Goal: Task Accomplishment & Management: Complete application form

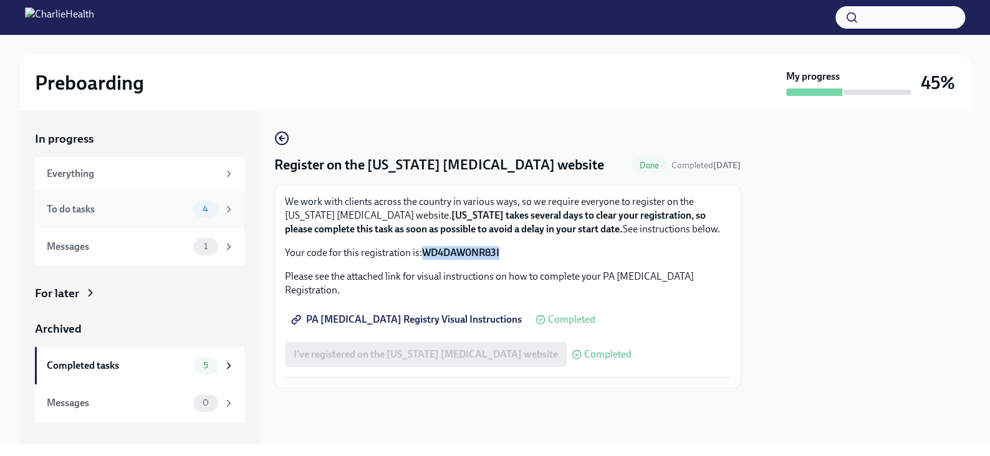
click at [227, 206] on icon at bounding box center [228, 209] width 11 height 11
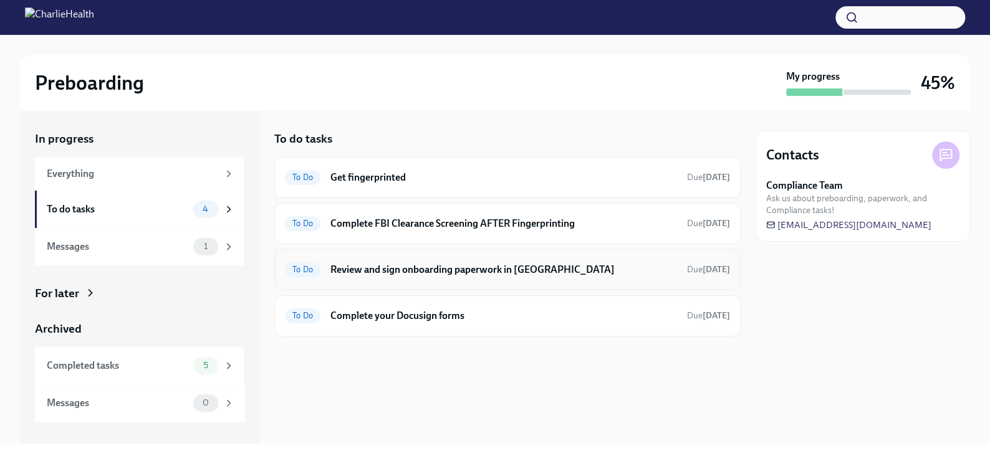
click at [418, 254] on div "To Do Review and sign onboarding paperwork in [GEOGRAPHIC_DATA] Due [DATE]" at bounding box center [507, 269] width 466 height 41
click at [421, 270] on h6 "Review and sign onboarding paperwork in [GEOGRAPHIC_DATA]" at bounding box center [503, 270] width 347 height 14
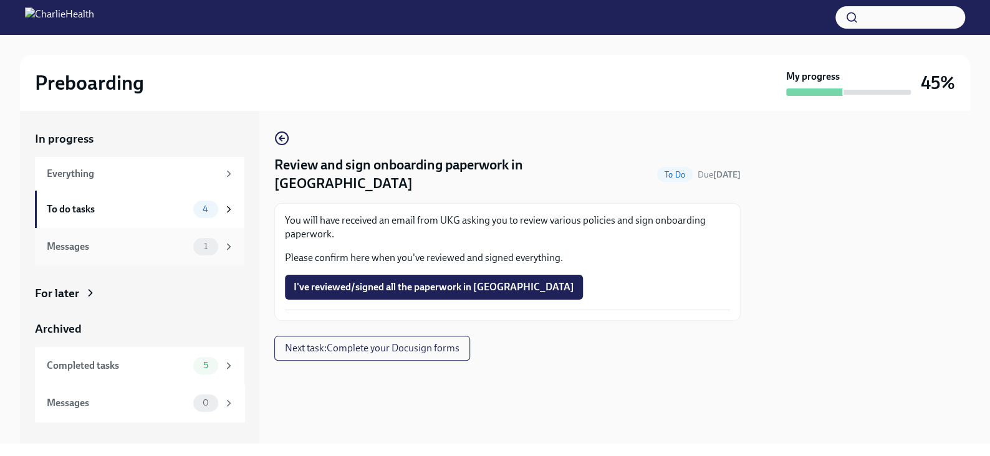
click at [198, 239] on div "1" at bounding box center [205, 246] width 25 height 17
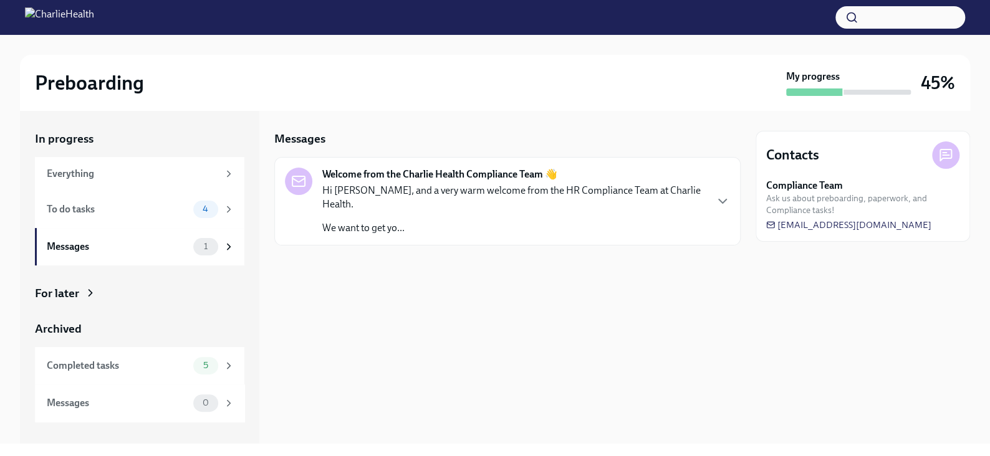
click at [330, 221] on p "We want to get yo..." at bounding box center [513, 228] width 383 height 14
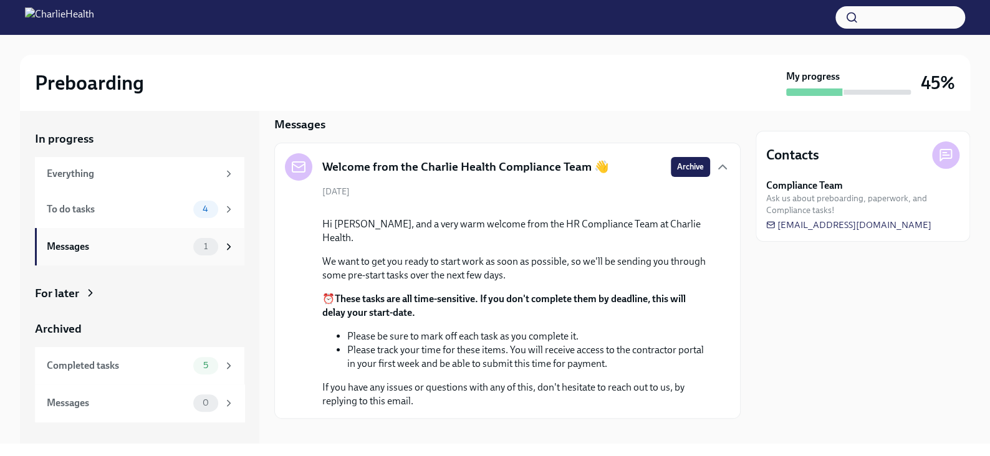
scroll to position [77, 0]
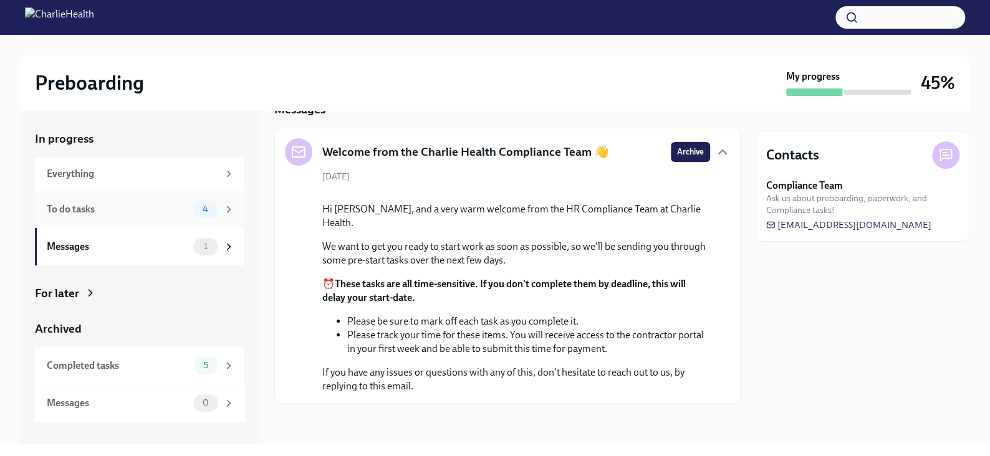
click at [188, 209] on div "To do tasks 4" at bounding box center [141, 209] width 188 height 17
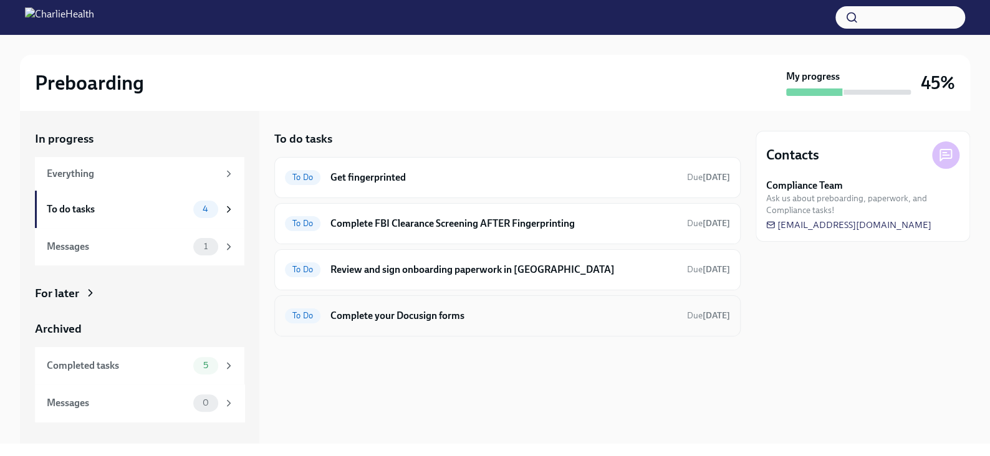
click at [356, 310] on h6 "Complete your Docusign forms" at bounding box center [503, 316] width 347 height 14
